Goal: Information Seeking & Learning: Learn about a topic

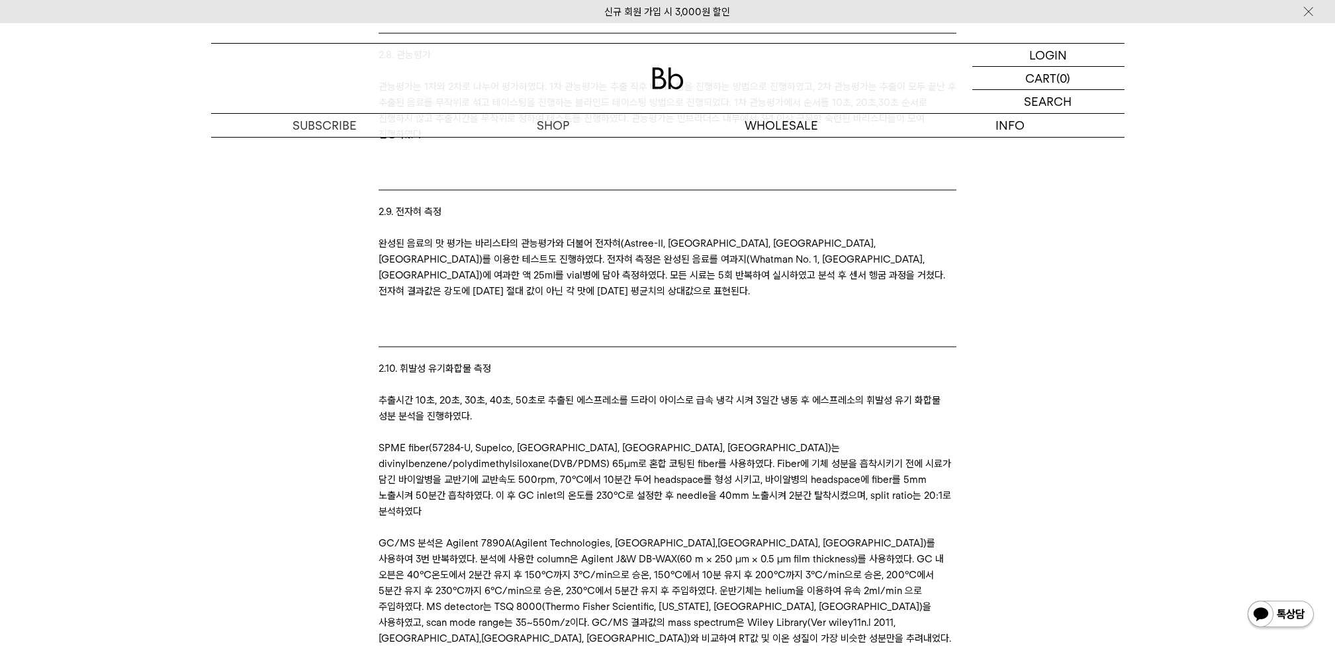
scroll to position [6794, 0]
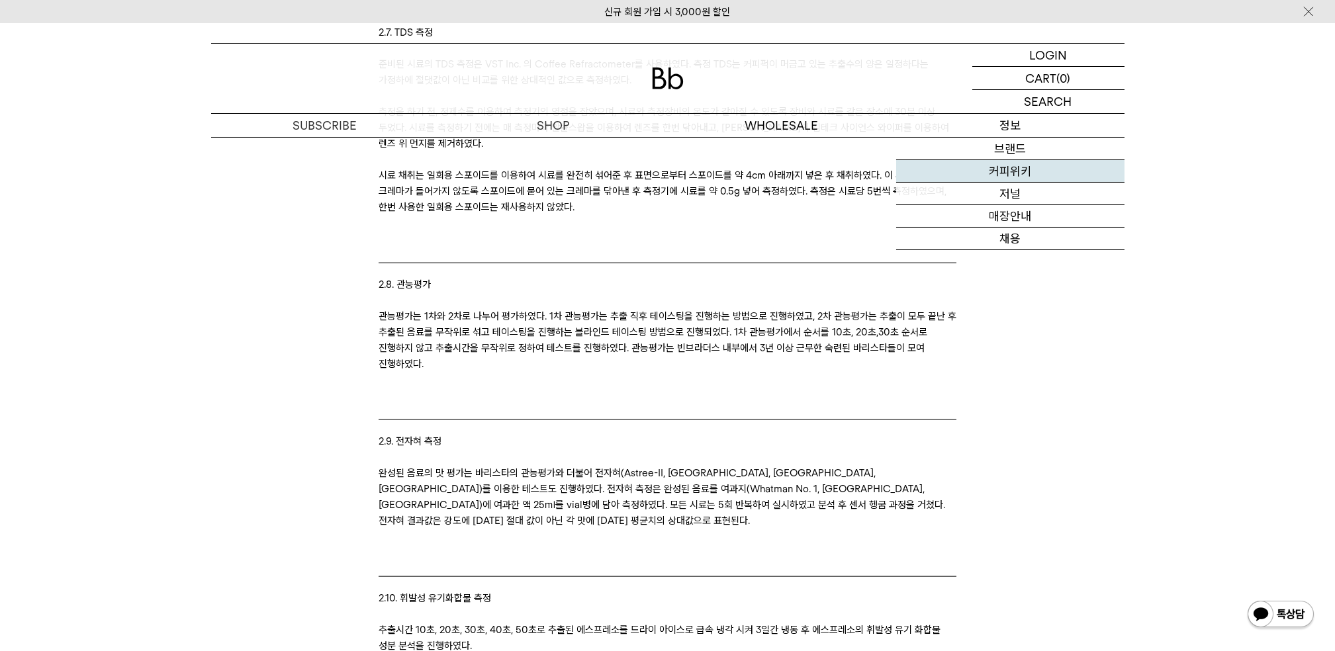
click at [1001, 171] on link "커피위키" at bounding box center [1010, 171] width 228 height 23
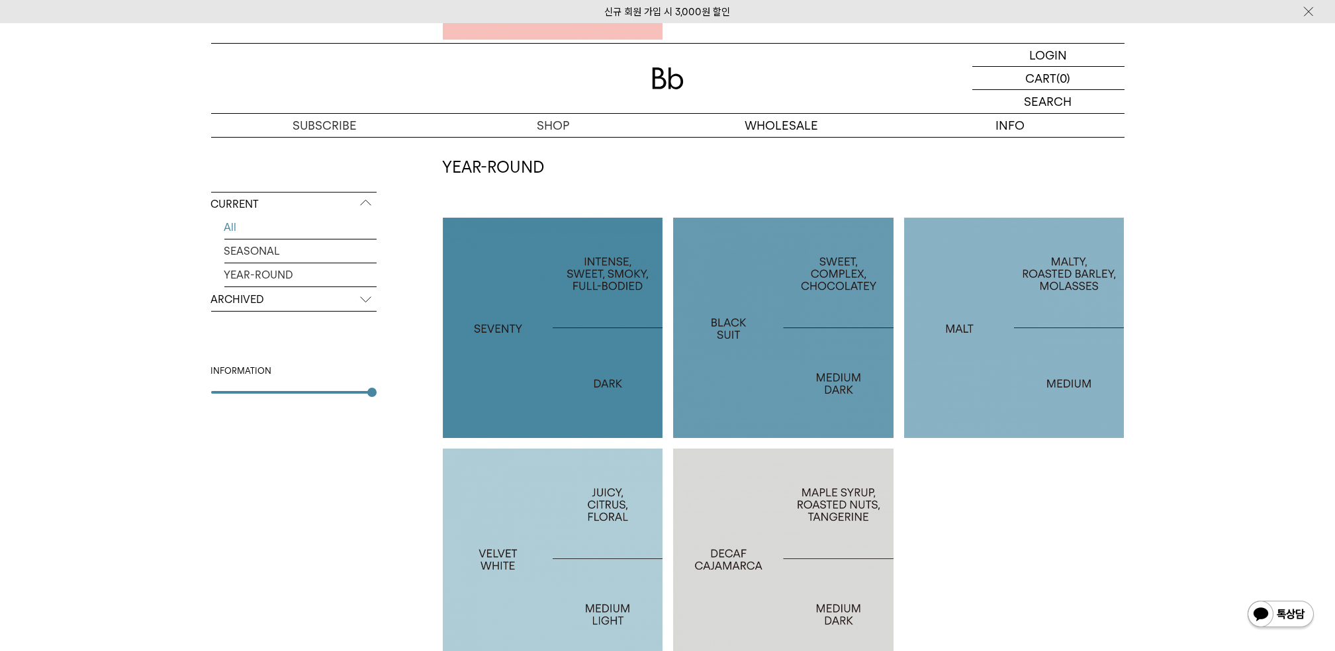
scroll to position [705, 0]
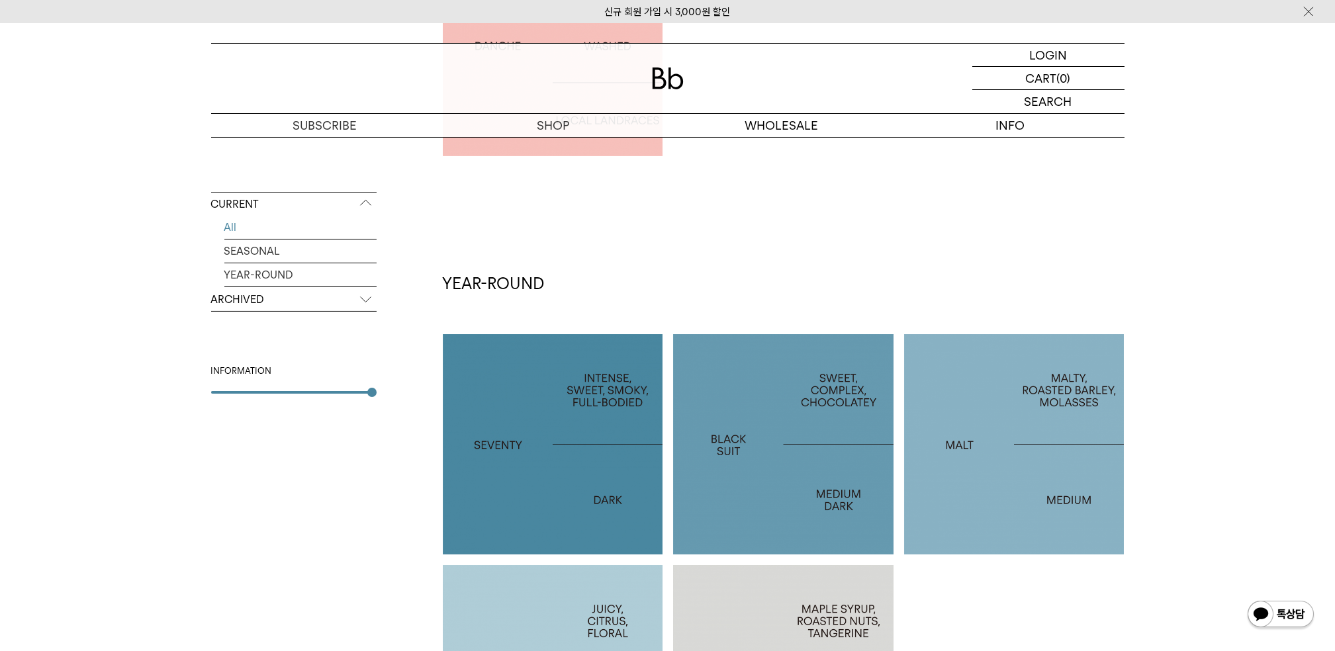
click at [267, 300] on p "ARCHIVED" at bounding box center [293, 300] width 165 height 24
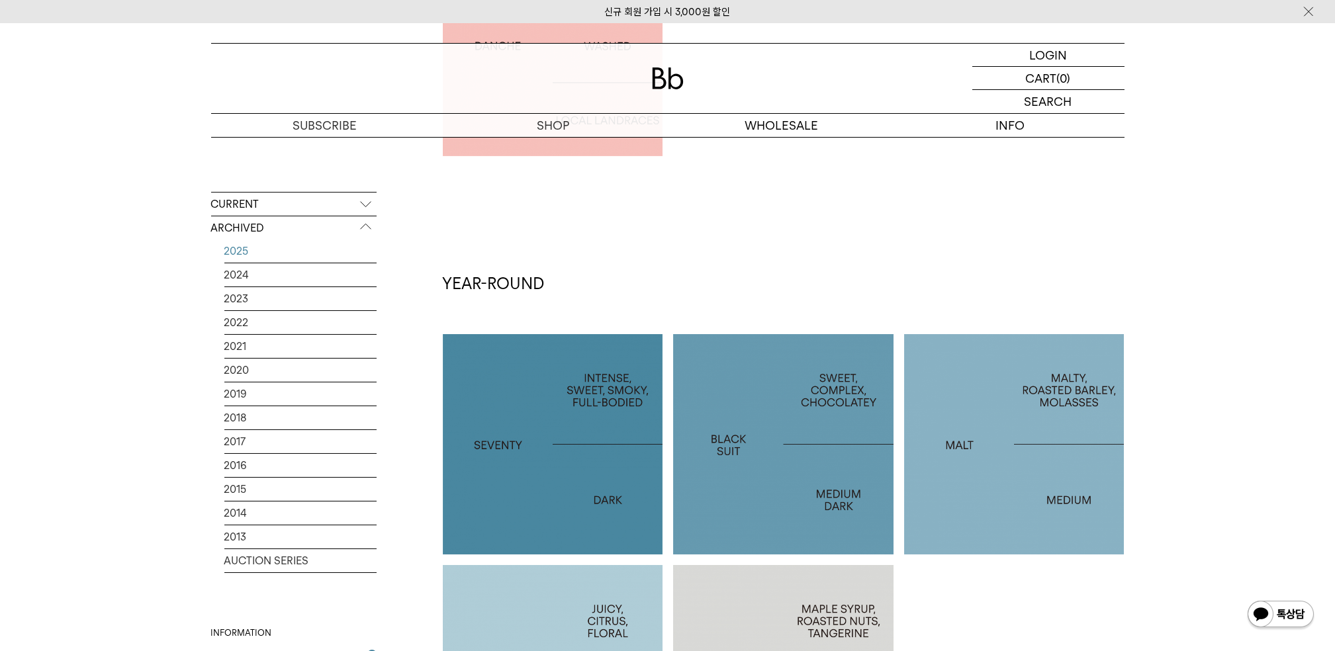
click at [242, 247] on link "2025" at bounding box center [300, 251] width 152 height 23
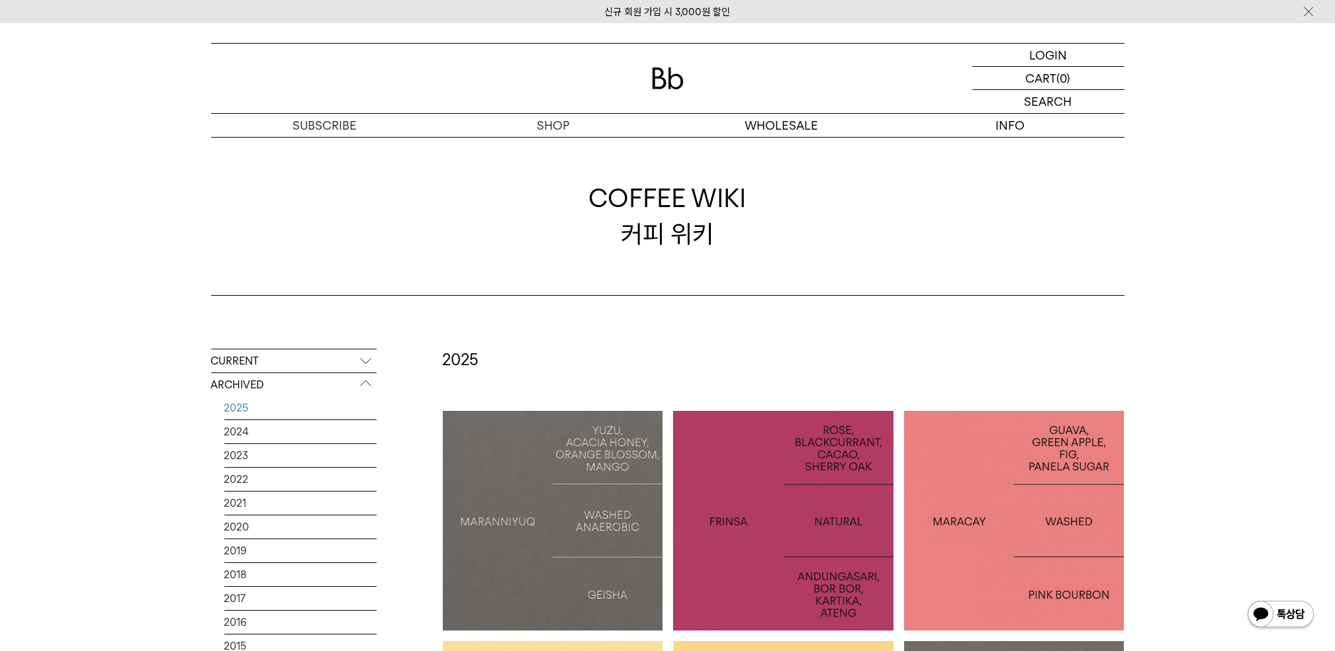
click at [1226, 264] on div "COFFEE WIKI 커피 위키" at bounding box center [667, 216] width 1335 height 159
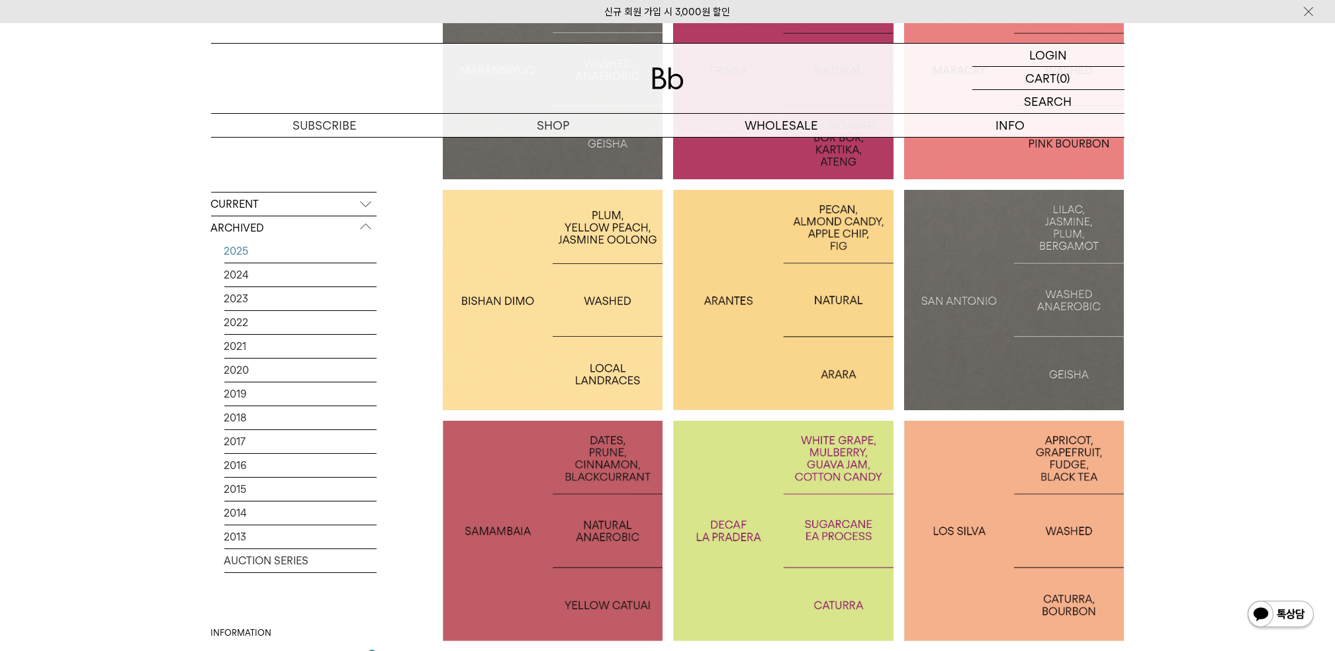
scroll to position [529, 0]
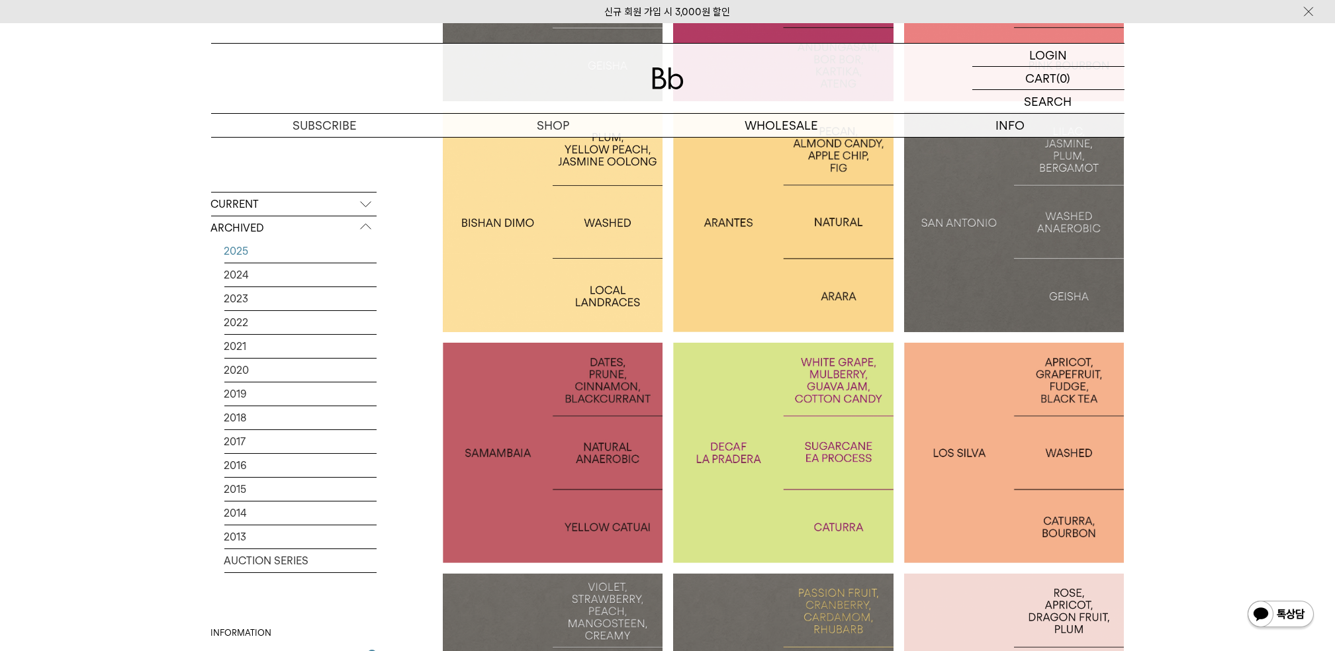
click at [555, 381] on div at bounding box center [553, 453] width 220 height 220
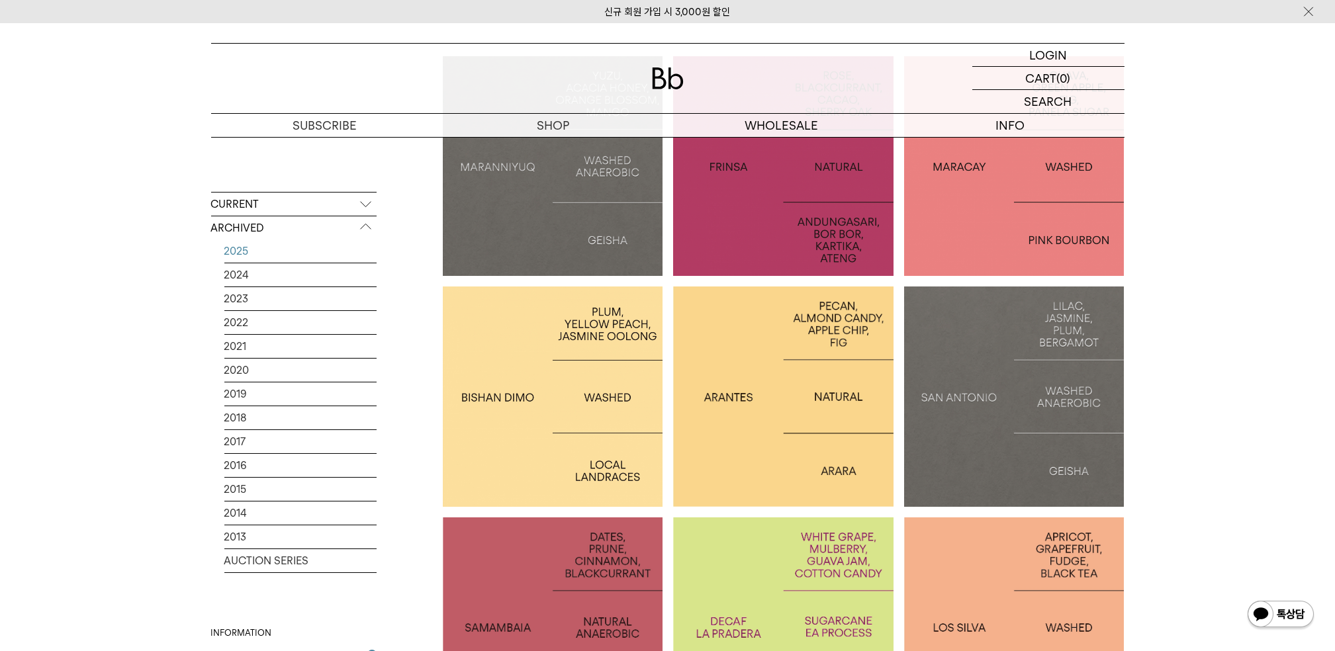
scroll to position [353, 0]
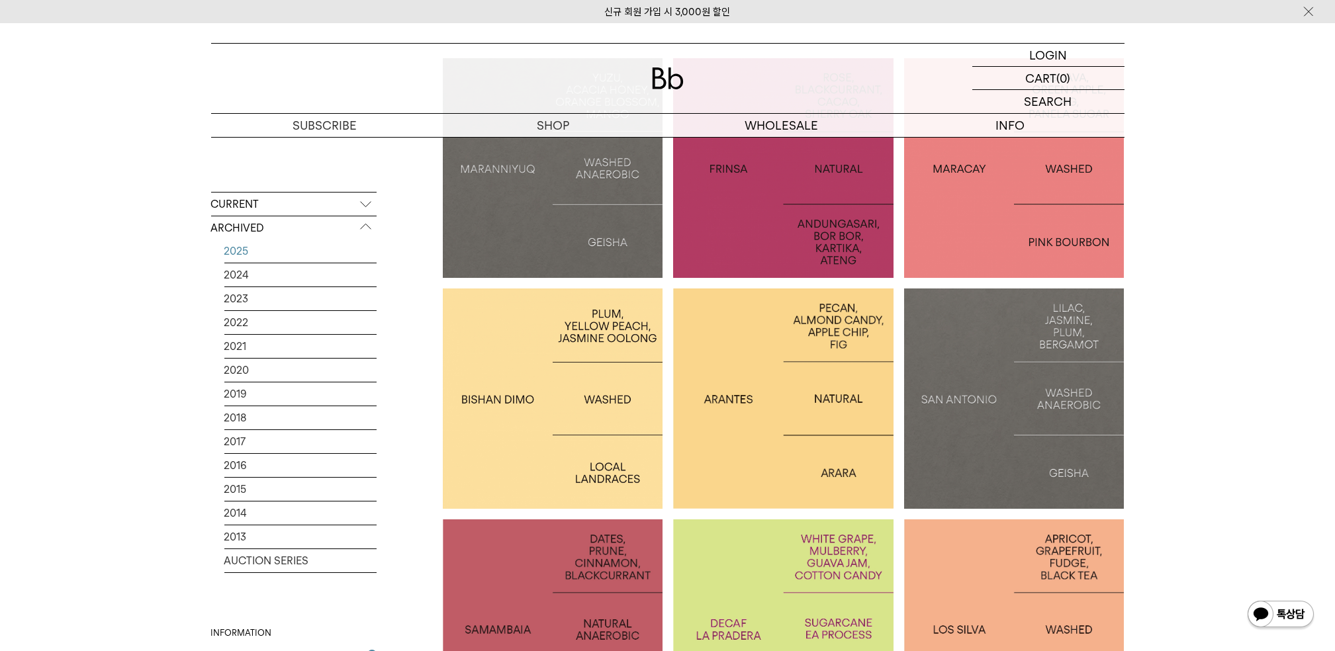
click at [750, 228] on div at bounding box center [783, 168] width 220 height 220
drag, startPoint x: 1234, startPoint y: 293, endPoint x: 1225, endPoint y: 279, distance: 16.7
click at [971, 195] on div at bounding box center [1014, 168] width 220 height 220
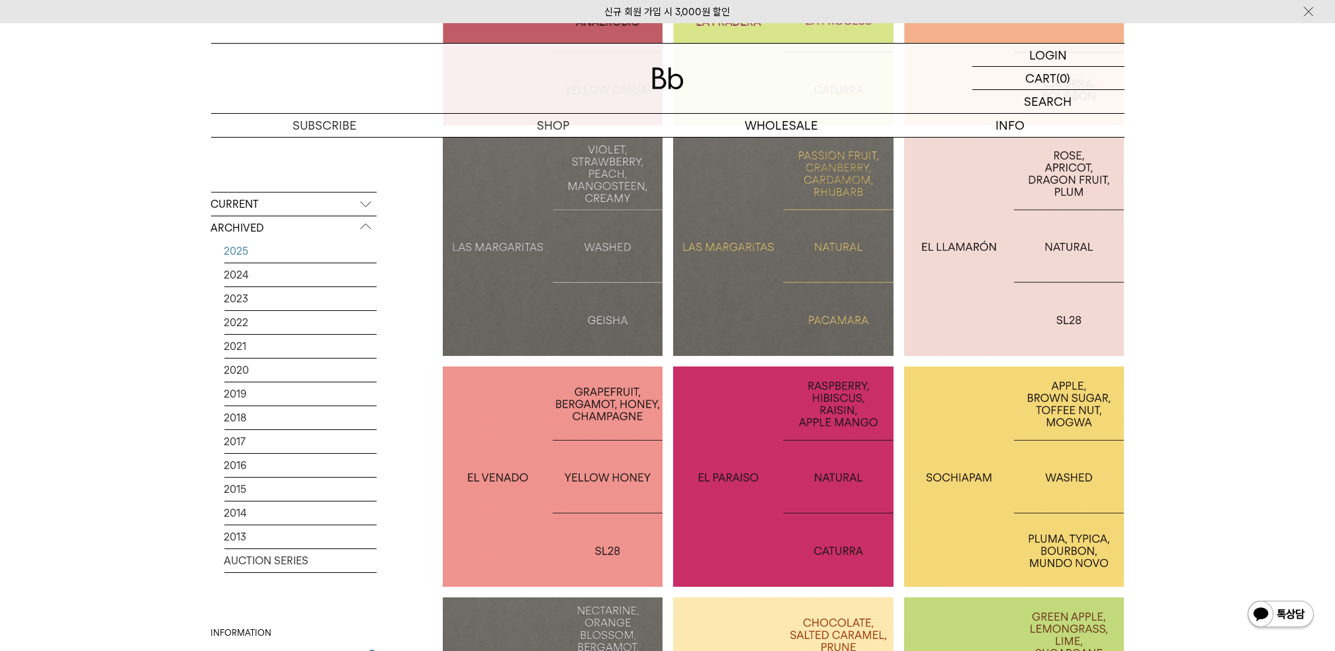
scroll to position [970, 0]
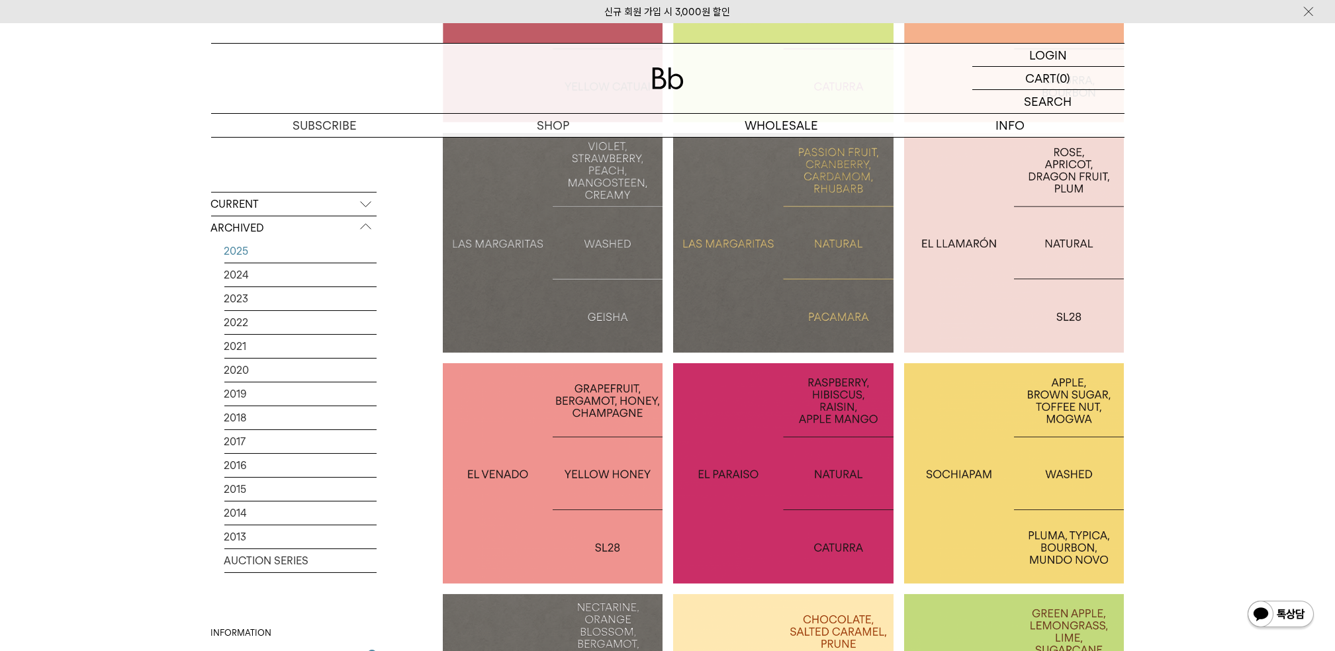
click at [241, 248] on link "2025" at bounding box center [300, 251] width 152 height 23
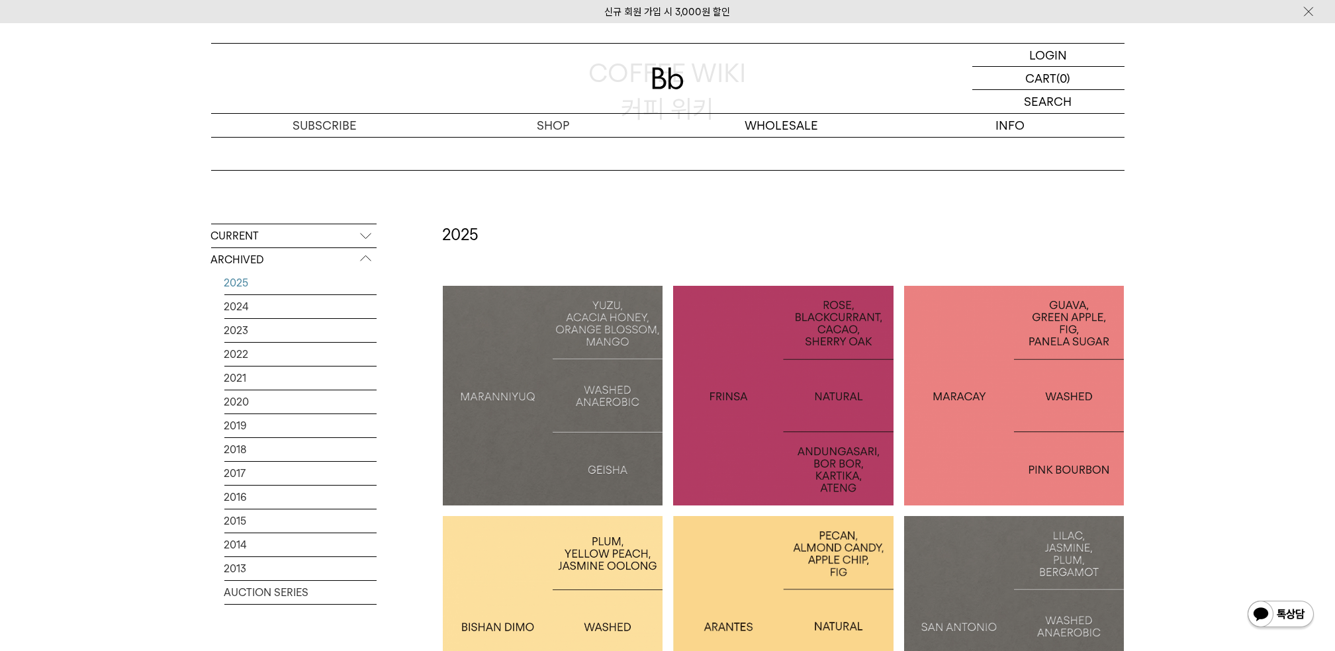
scroll to position [176, 0]
